Goal: Contribute content: Contribute content

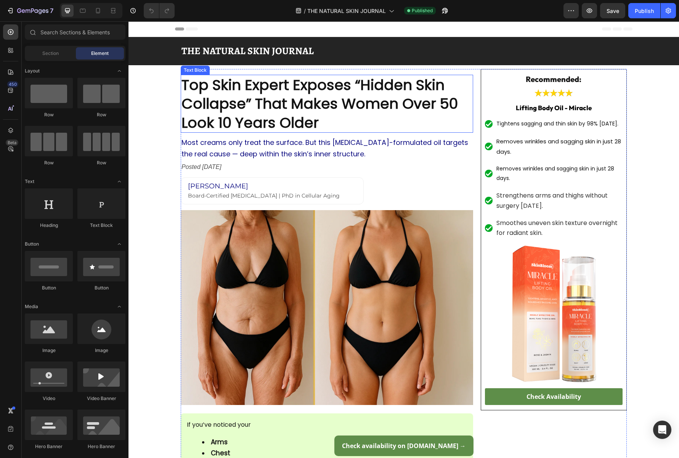
click at [283, 111] on strong "Top Skin Expert Exposes “Hidden Skin Collapse” That Makes Women Over 50 Look 10…" at bounding box center [320, 104] width 277 height 58
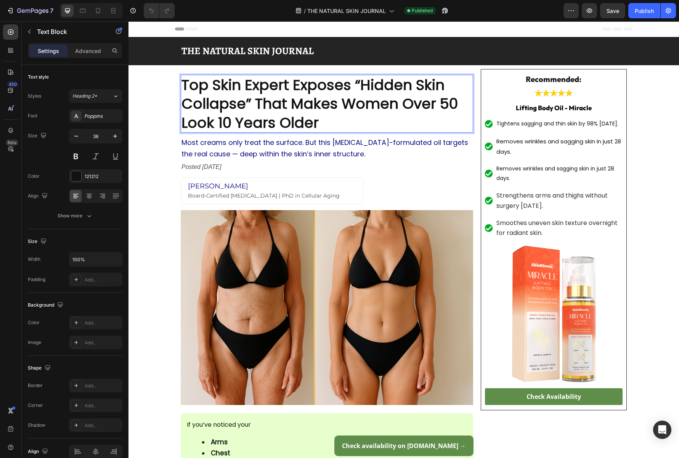
click at [355, 121] on p "Top Skin Expert Exposes “Hidden Skin Collapse” That Makes Women Over 50 Look 10…" at bounding box center [327, 104] width 291 height 56
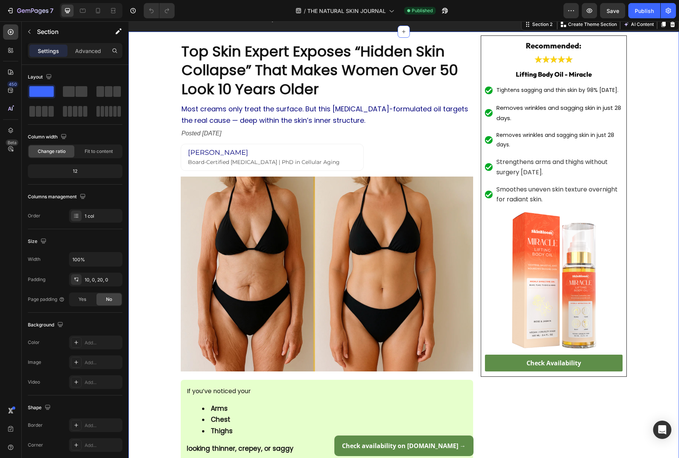
click at [230, 67] on strong "Top Skin Expert Exposes “Hidden Skin Collapse” That Makes Women Over 50 Look 10…" at bounding box center [320, 70] width 277 height 58
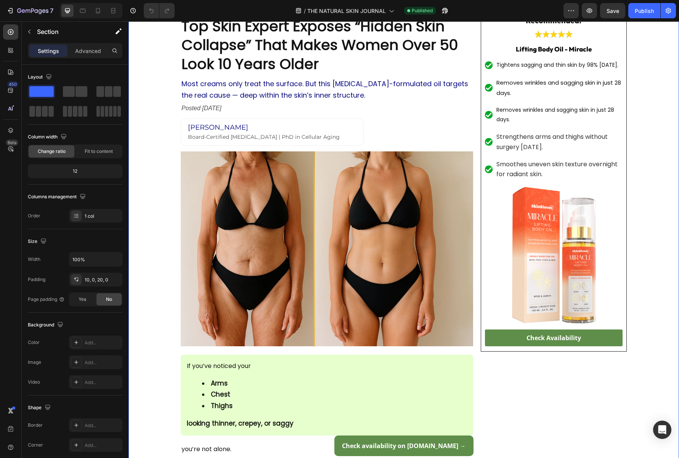
scroll to position [0, 0]
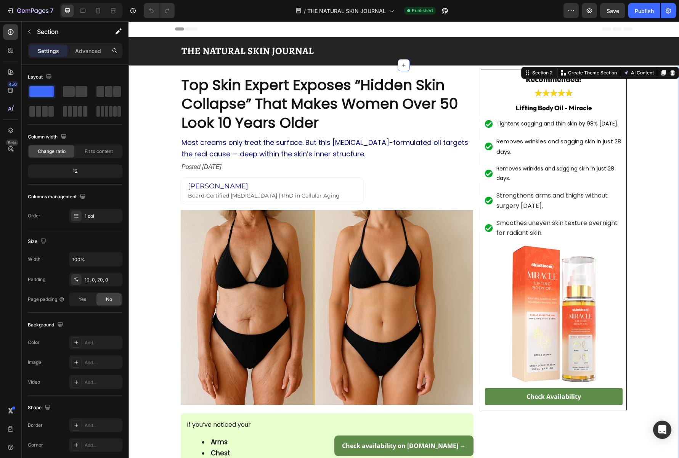
click at [200, 50] on strong "THE NATURAL SKIN JOURNAL" at bounding box center [248, 50] width 132 height 13
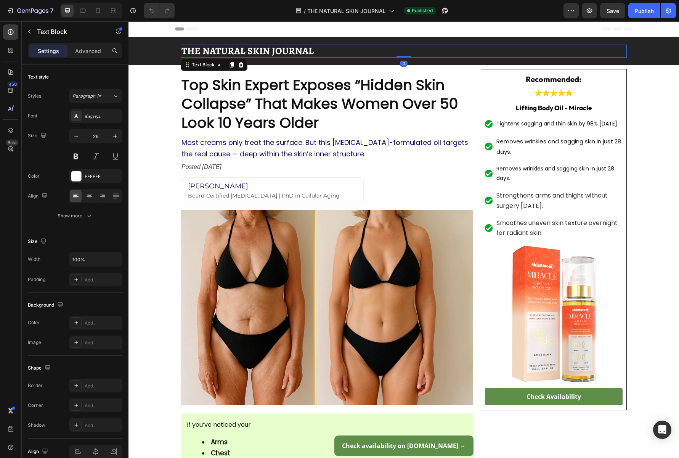
click at [204, 50] on strong "THE NATURAL SKIN JOURNAL" at bounding box center [248, 50] width 132 height 13
click at [246, 51] on strong "THE NATURAL SKIN JOURNAL" at bounding box center [248, 50] width 132 height 13
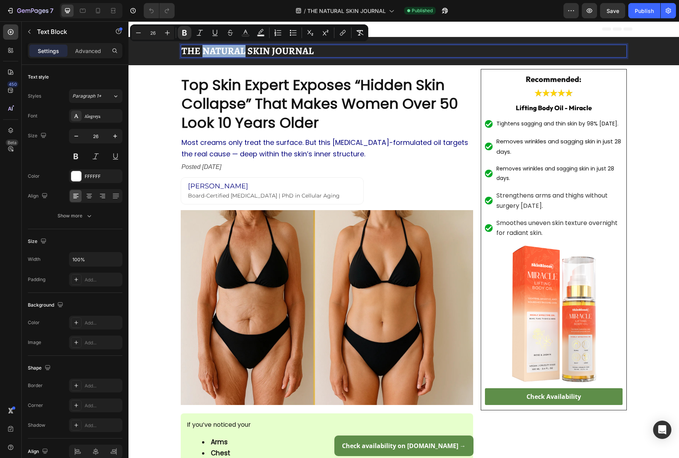
drag, startPoint x: 245, startPoint y: 51, endPoint x: 203, endPoint y: 51, distance: 41.6
click at [203, 51] on strong "THE NATURAL SKIN JOURNAL" at bounding box center [248, 50] width 132 height 13
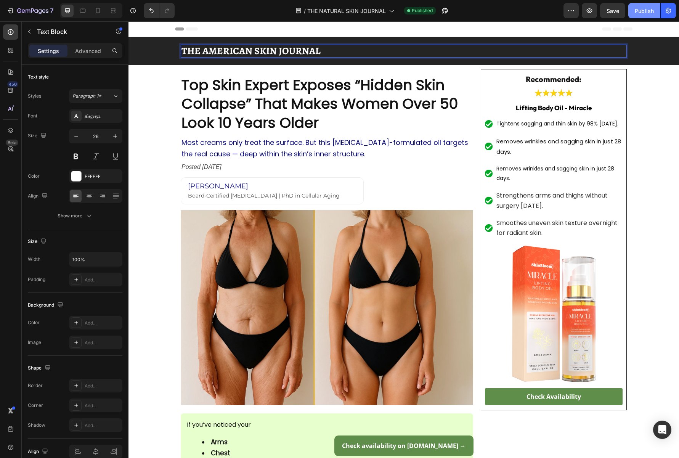
click at [640, 10] on div "Publish" at bounding box center [644, 11] width 19 height 8
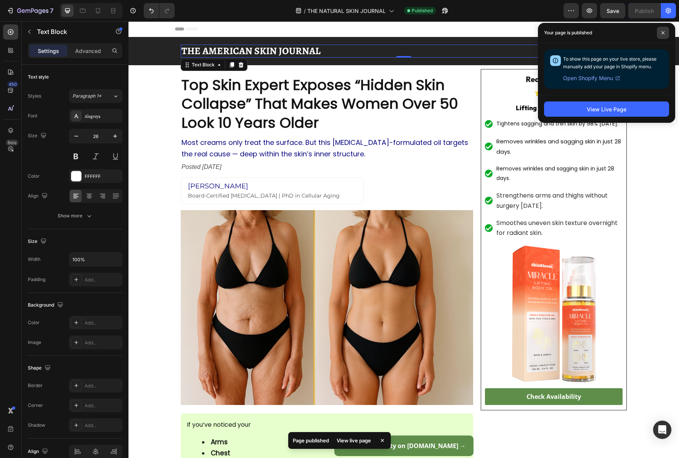
click at [662, 32] on icon at bounding box center [663, 32] width 3 height 3
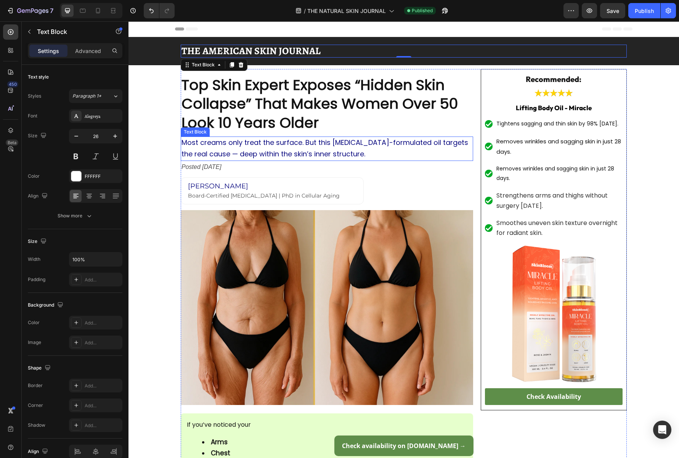
click at [333, 152] on span "Most creams only treat the surface. But this [MEDICAL_DATA]-formulated oil targ…" at bounding box center [325, 148] width 287 height 21
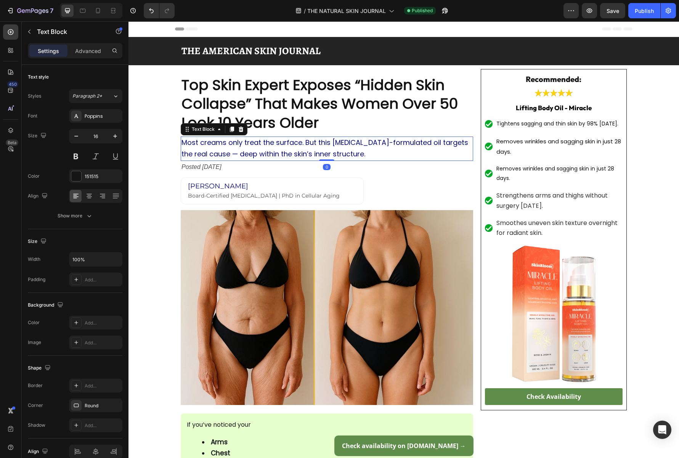
click at [365, 151] on p "Most creams only treat the surface. But this [MEDICAL_DATA]-formulated oil targ…" at bounding box center [327, 148] width 291 height 23
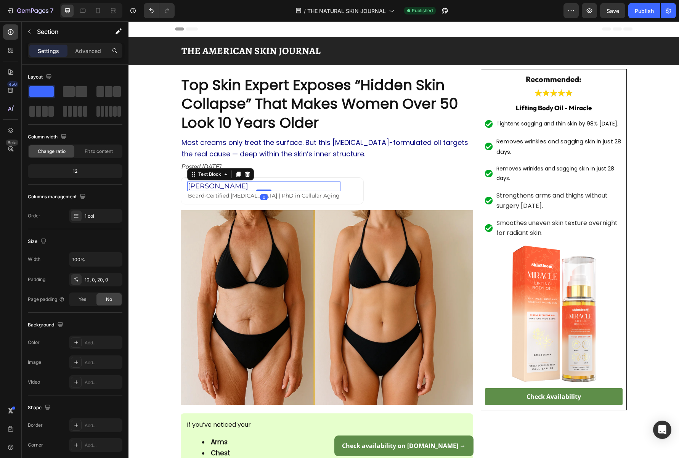
click at [235, 185] on span "[PERSON_NAME]" at bounding box center [218, 186] width 60 height 8
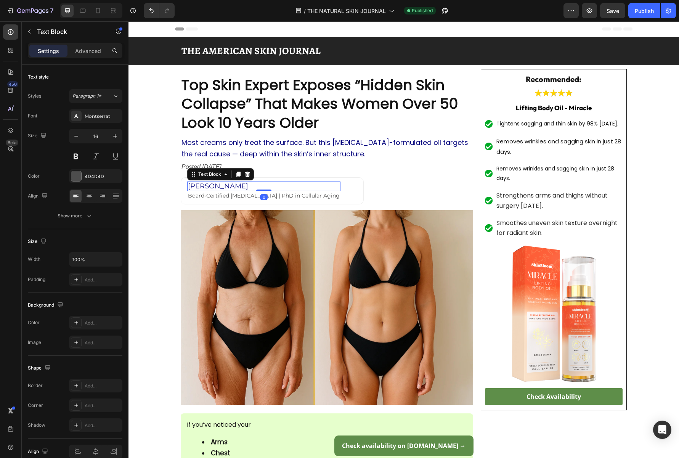
click at [259, 185] on p "[PERSON_NAME]" at bounding box center [264, 186] width 152 height 8
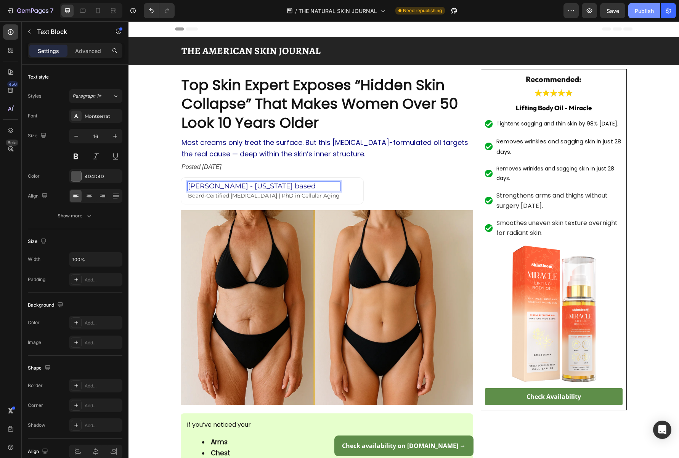
click at [641, 12] on div "Publish" at bounding box center [644, 11] width 19 height 8
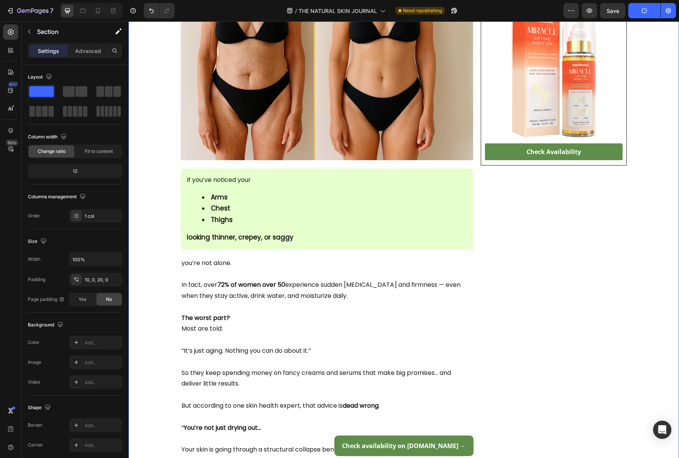
scroll to position [248, 0]
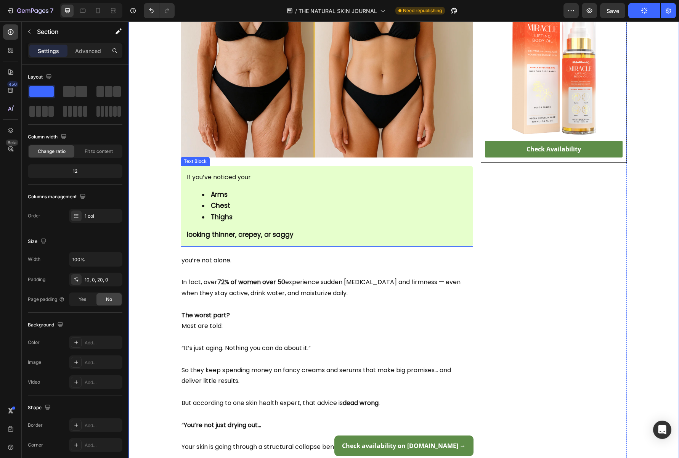
click at [280, 212] on li "Thighs" at bounding box center [334, 217] width 265 height 11
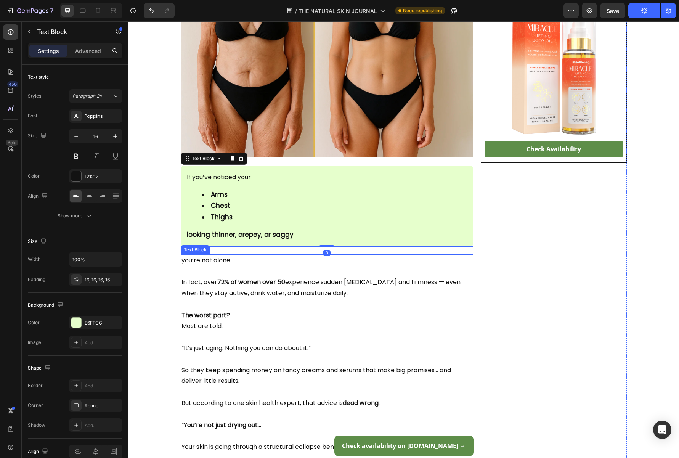
click at [252, 280] on strong "72% of women over 50" at bounding box center [251, 282] width 68 height 9
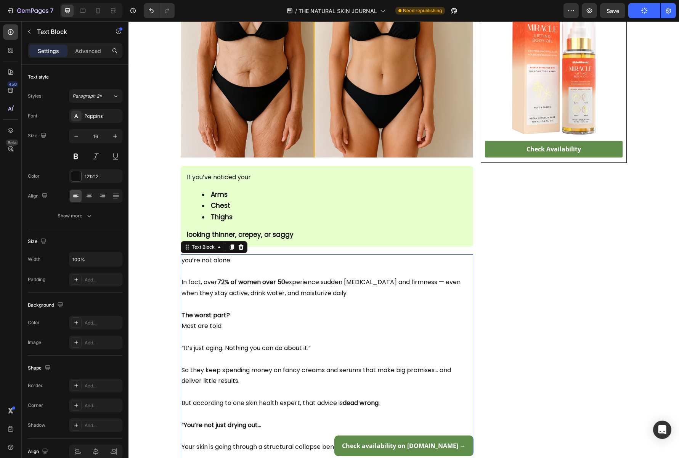
click at [227, 283] on strong "72% of women over 50" at bounding box center [251, 282] width 68 height 9
click at [288, 282] on p "In fact, over 72% of women over 50 experience sudden [MEDICAL_DATA] and firmnes…" at bounding box center [327, 288] width 291 height 22
click at [285, 282] on strong "72% of women over 50" at bounding box center [251, 282] width 68 height 9
click at [285, 280] on strong "72% of women over 50" at bounding box center [251, 282] width 68 height 9
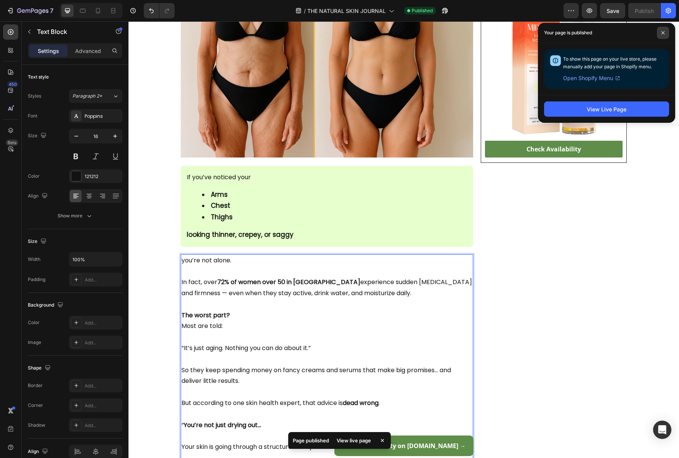
click at [661, 30] on span at bounding box center [663, 33] width 12 height 12
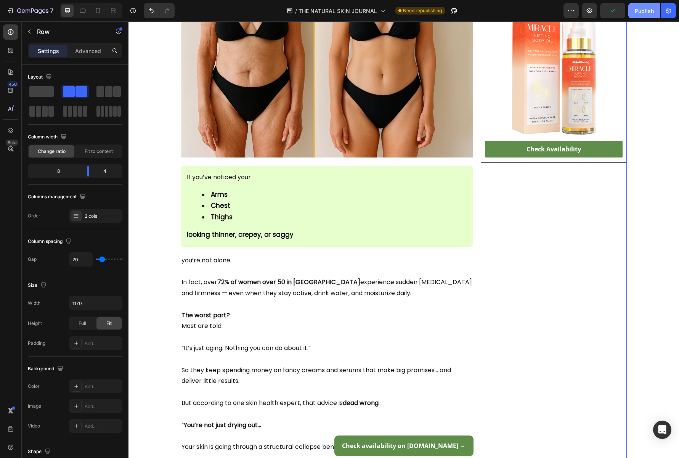
click at [644, 17] on button "Publish" at bounding box center [645, 10] width 32 height 15
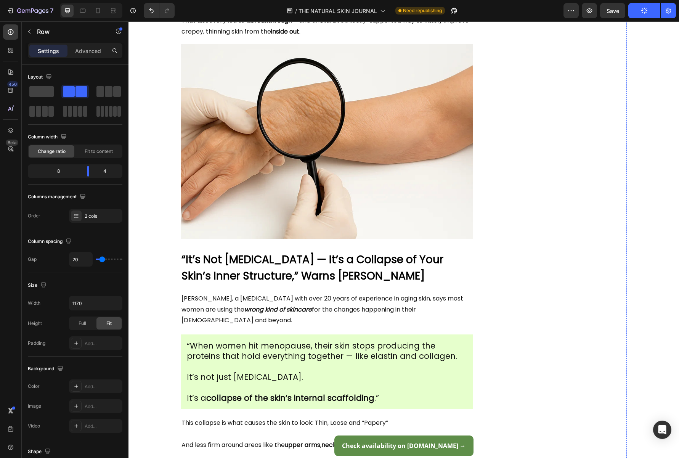
scroll to position [772, 0]
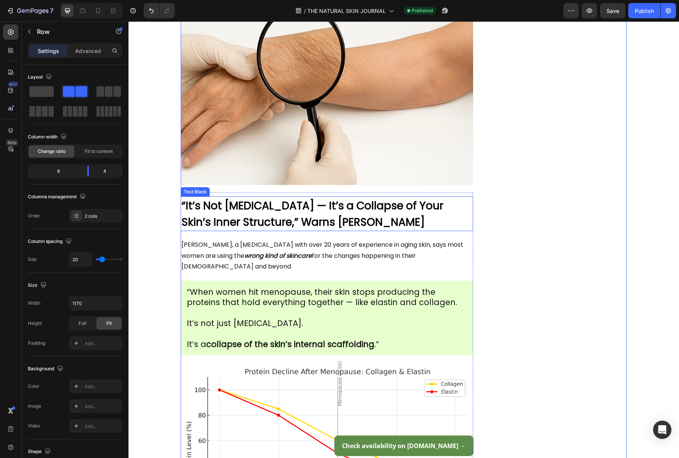
click at [338, 211] on strong "“It’s Not [MEDICAL_DATA] — It’s a Collapse of Your Skin’s Inner Structure,” War…" at bounding box center [313, 214] width 262 height 32
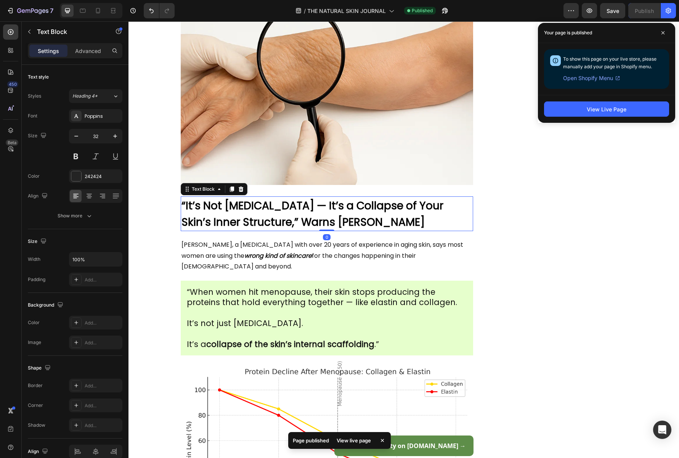
click at [338, 211] on strong "“It’s Not [MEDICAL_DATA] — It’s a Collapse of Your Skin’s Inner Structure,” War…" at bounding box center [313, 214] width 262 height 32
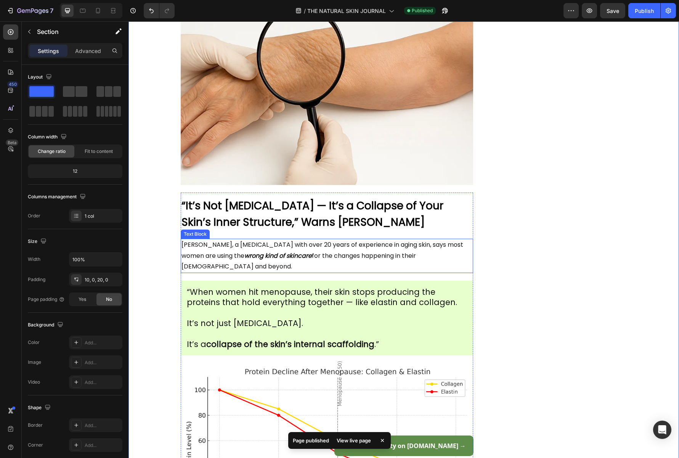
click at [283, 248] on p "[PERSON_NAME], a [MEDICAL_DATA] with over 20 years of experience in aging skin,…" at bounding box center [327, 256] width 291 height 33
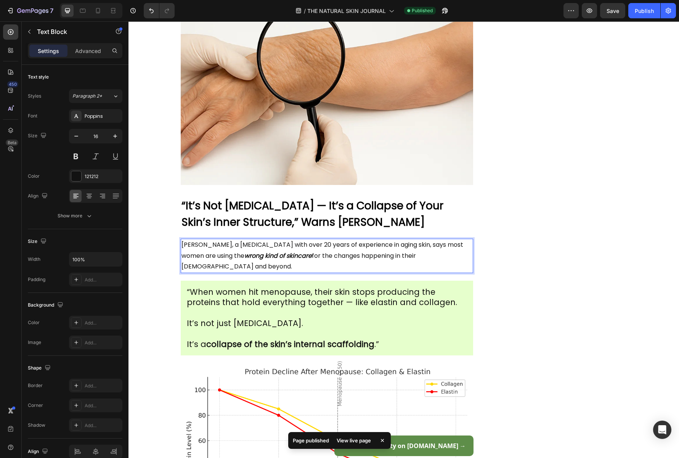
click at [282, 240] on p "[PERSON_NAME], a [MEDICAL_DATA] with over 20 years of experience in aging skin,…" at bounding box center [327, 256] width 291 height 33
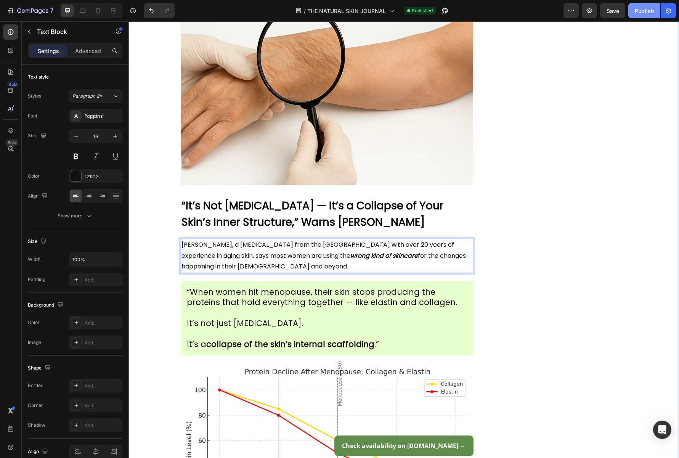
click at [642, 11] on div "Publish" at bounding box center [644, 11] width 19 height 8
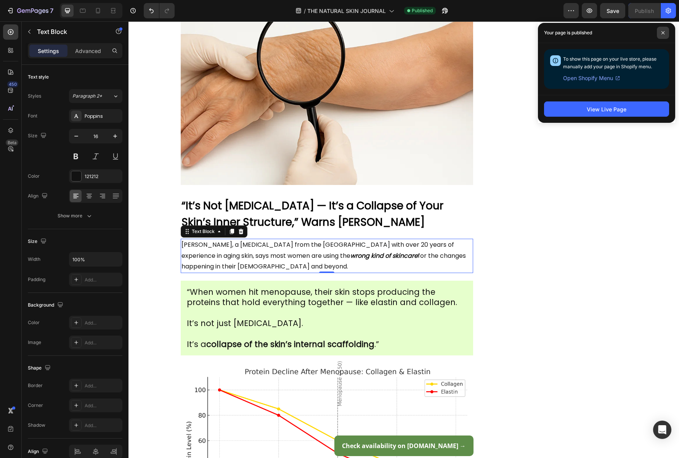
click at [665, 34] on icon at bounding box center [664, 33] width 4 height 4
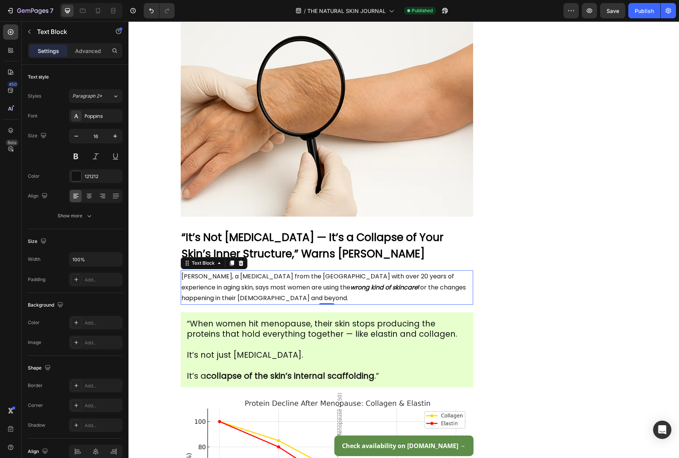
scroll to position [726, 0]
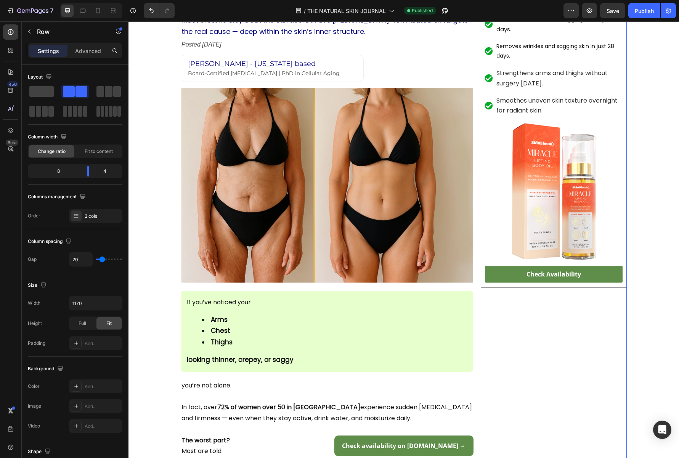
scroll to position [0, 0]
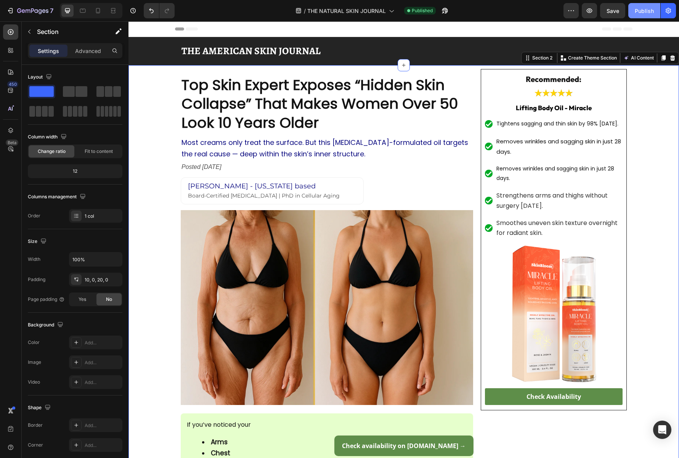
click at [647, 11] on div "Publish" at bounding box center [644, 11] width 19 height 8
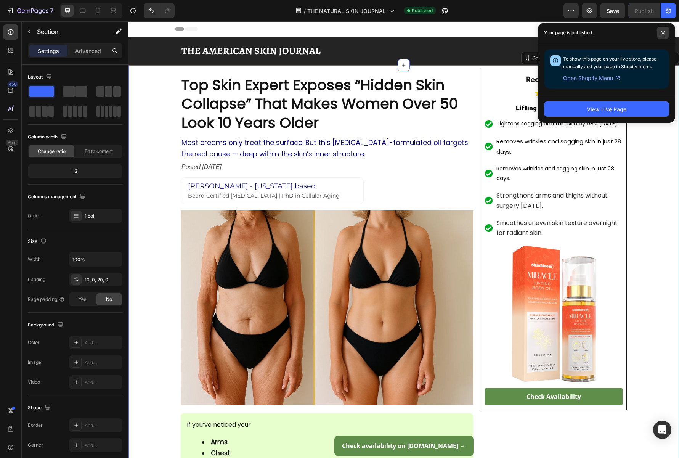
click at [665, 32] on icon at bounding box center [664, 33] width 4 height 4
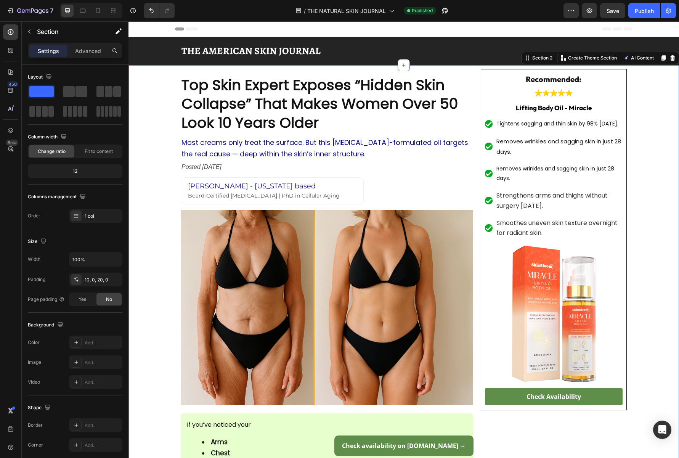
click at [262, 187] on span "[PERSON_NAME] - [US_STATE] based" at bounding box center [252, 186] width 128 height 8
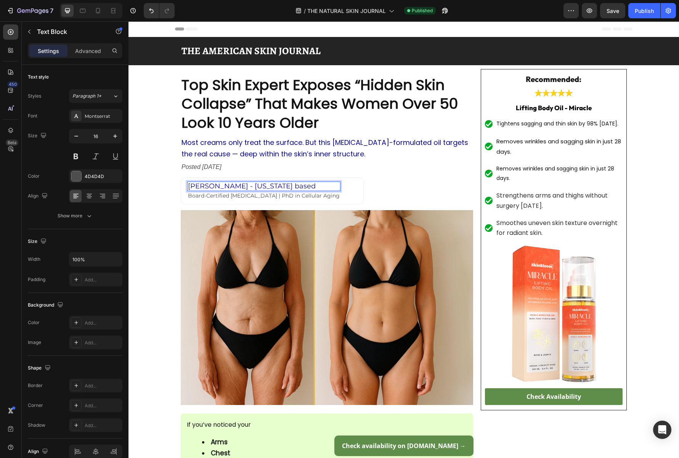
click at [268, 186] on span "[PERSON_NAME] - [US_STATE] based" at bounding box center [252, 186] width 128 height 8
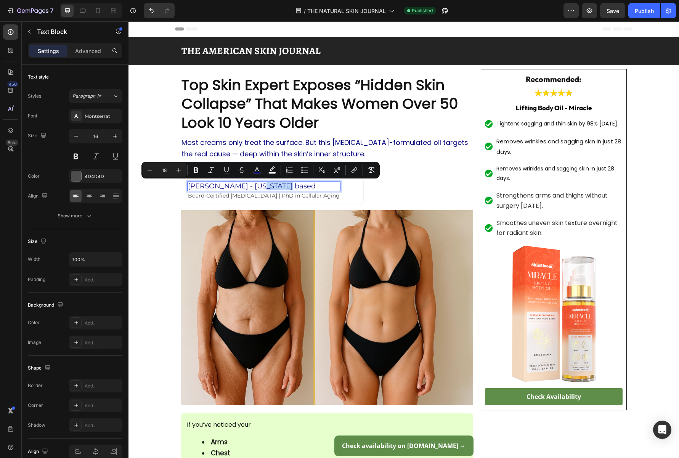
drag, startPoint x: 272, startPoint y: 187, endPoint x: 251, endPoint y: 187, distance: 21.0
click at [251, 187] on span "[PERSON_NAME] - [US_STATE] based" at bounding box center [252, 186] width 128 height 8
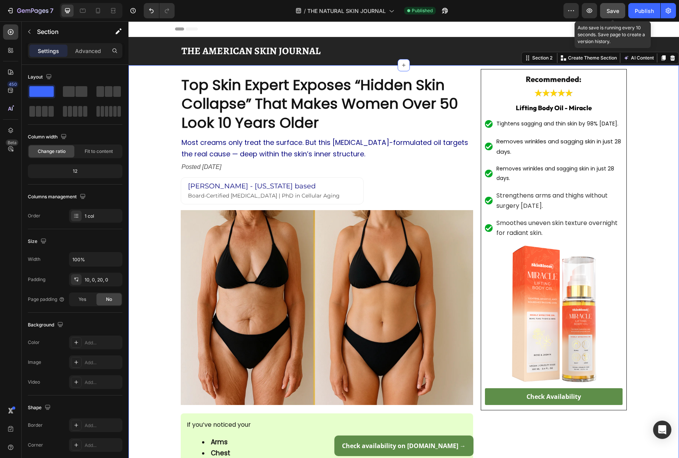
click at [616, 11] on span "Save" at bounding box center [613, 11] width 13 height 6
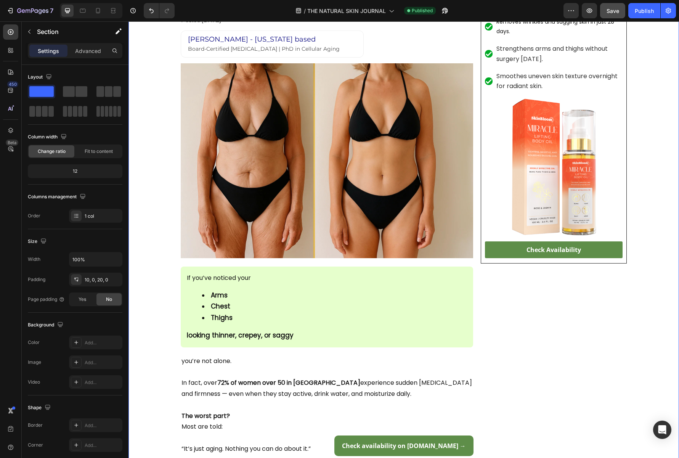
scroll to position [148, 0]
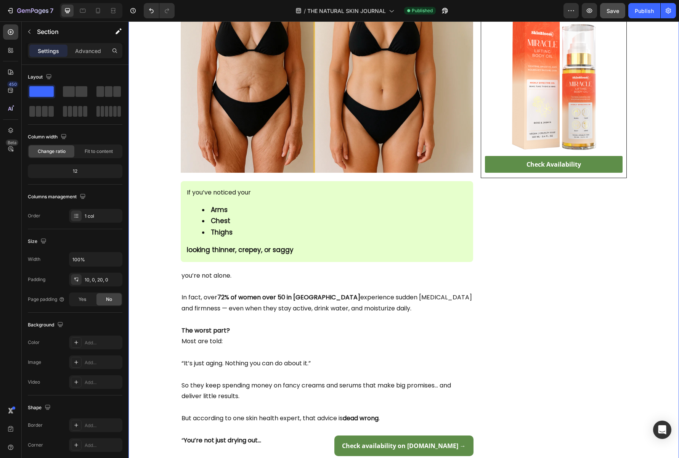
scroll to position [0, 0]
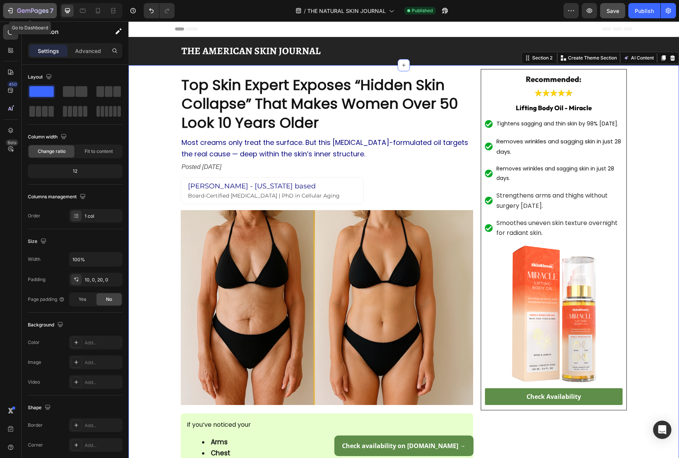
click at [34, 14] on icon "button" at bounding box center [32, 11] width 31 height 6
